Goal: Task Accomplishment & Management: Manage account settings

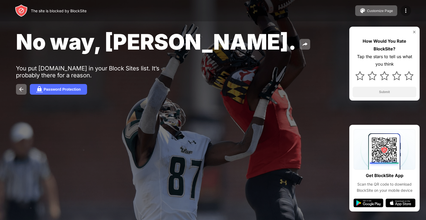
click at [406, 10] on img at bounding box center [405, 10] width 6 height 6
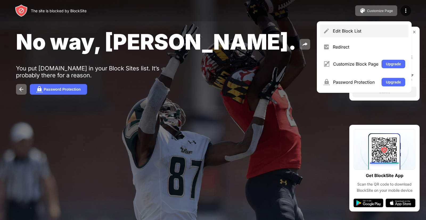
click at [368, 35] on div "Edit Block List" at bounding box center [364, 30] width 88 height 13
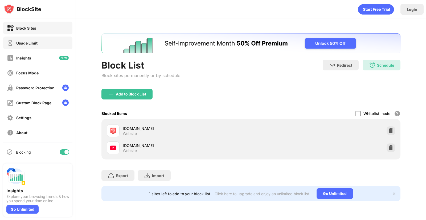
click at [24, 40] on div "Usage Limit" at bounding box center [22, 43] width 31 height 7
